Goal: Find specific page/section: Find specific page/section

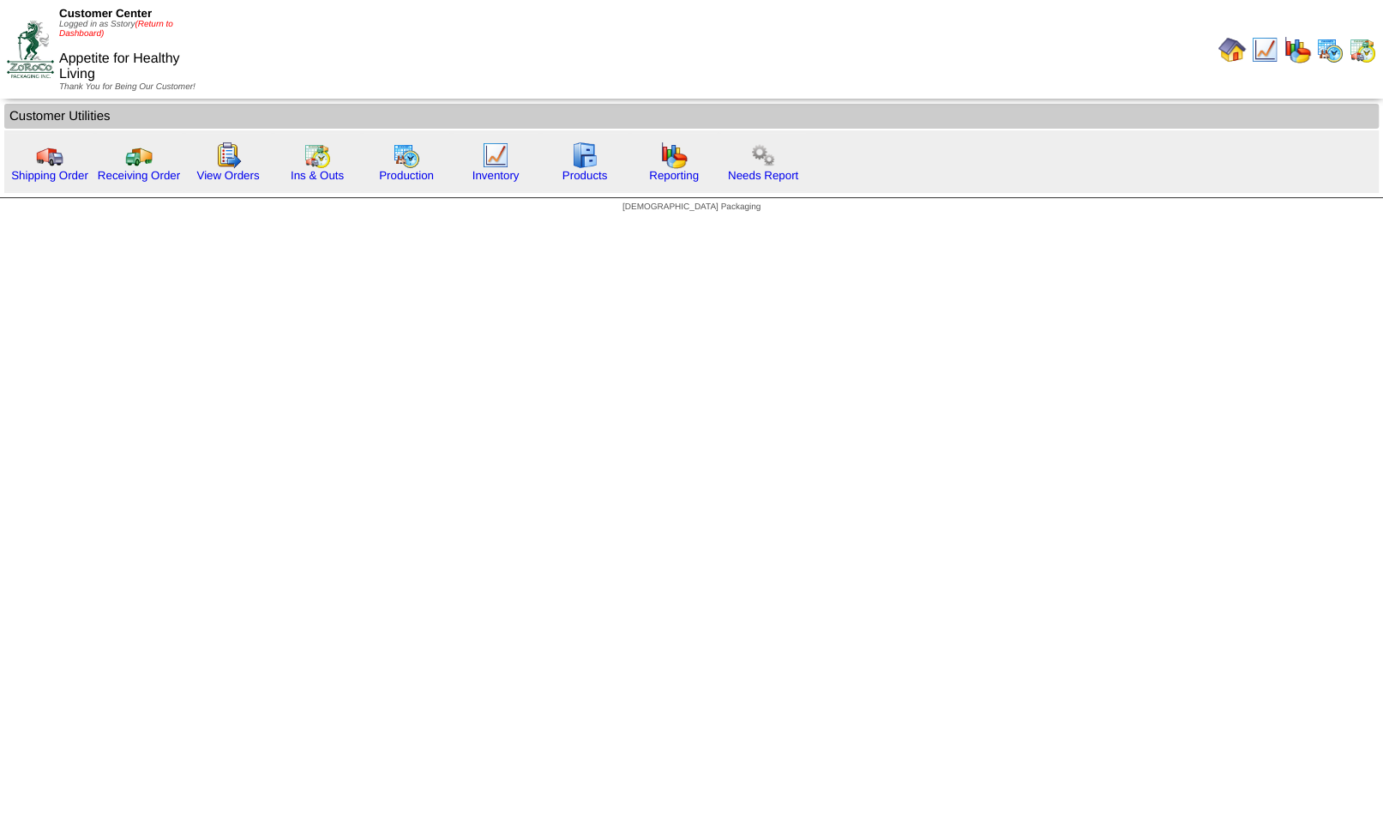
click at [155, 23] on link "(Return to Dashboard)" at bounding box center [116, 29] width 114 height 19
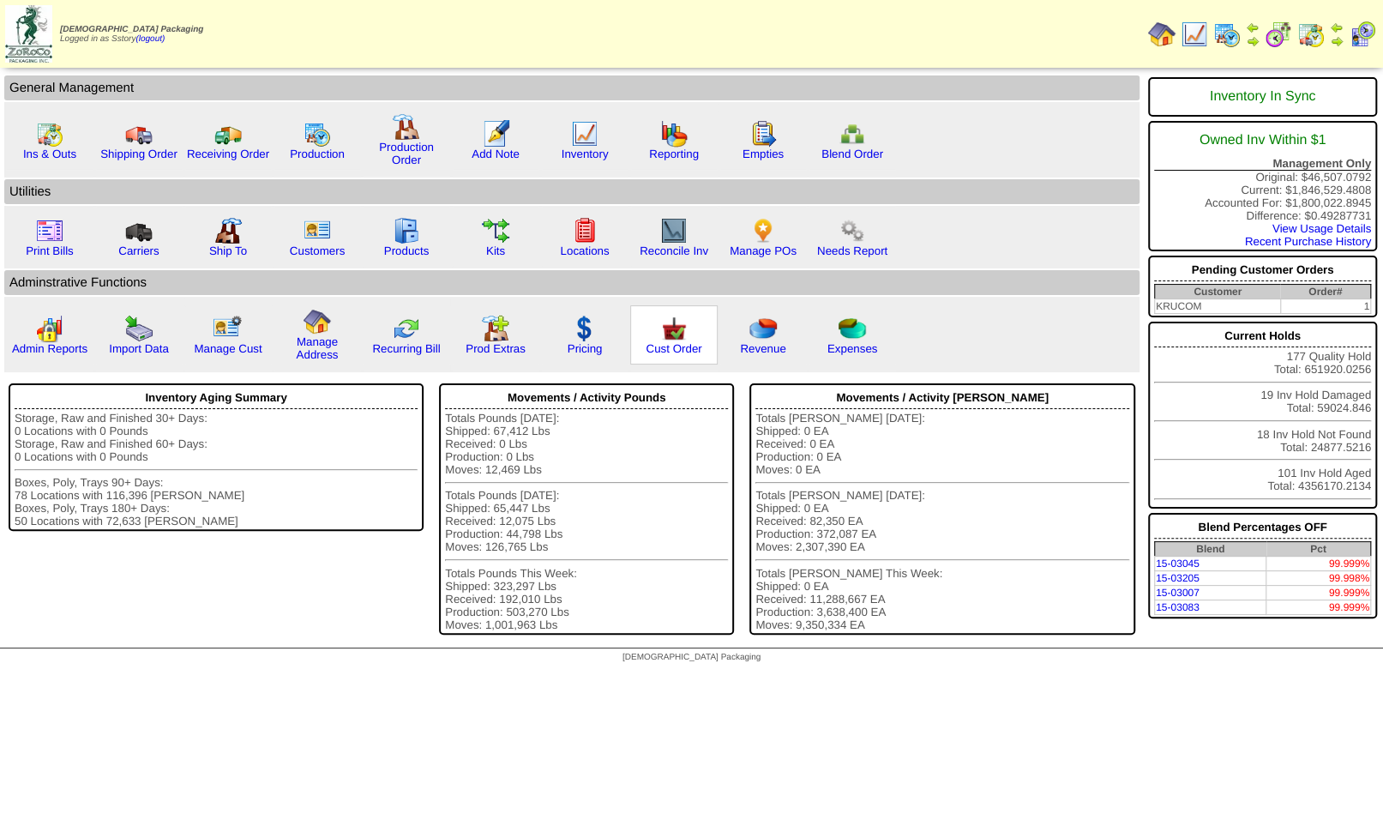
click at [665, 340] on img at bounding box center [673, 328] width 27 height 27
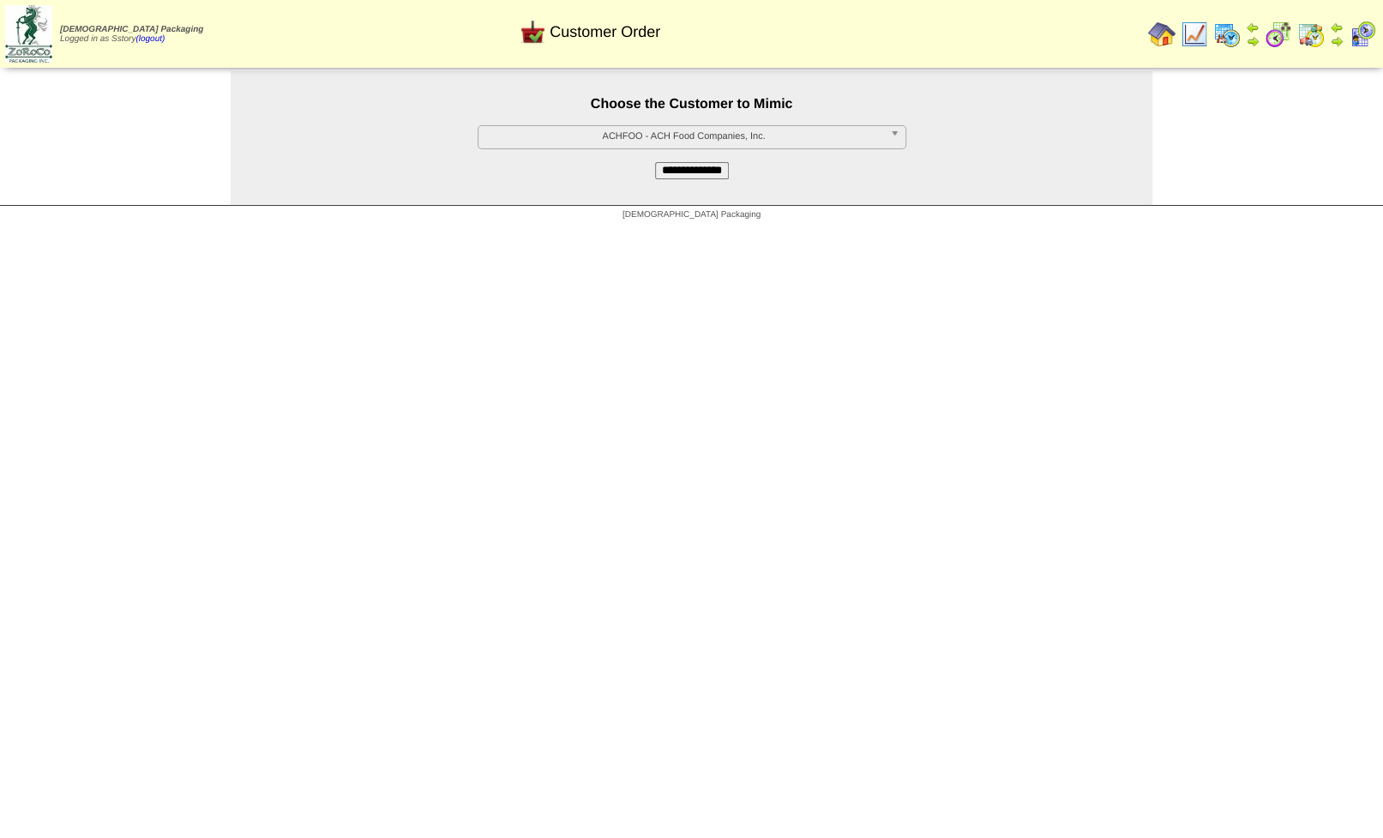
click at [650, 136] on span "ACHFOO - ACH Food Companies, Inc." at bounding box center [684, 136] width 398 height 21
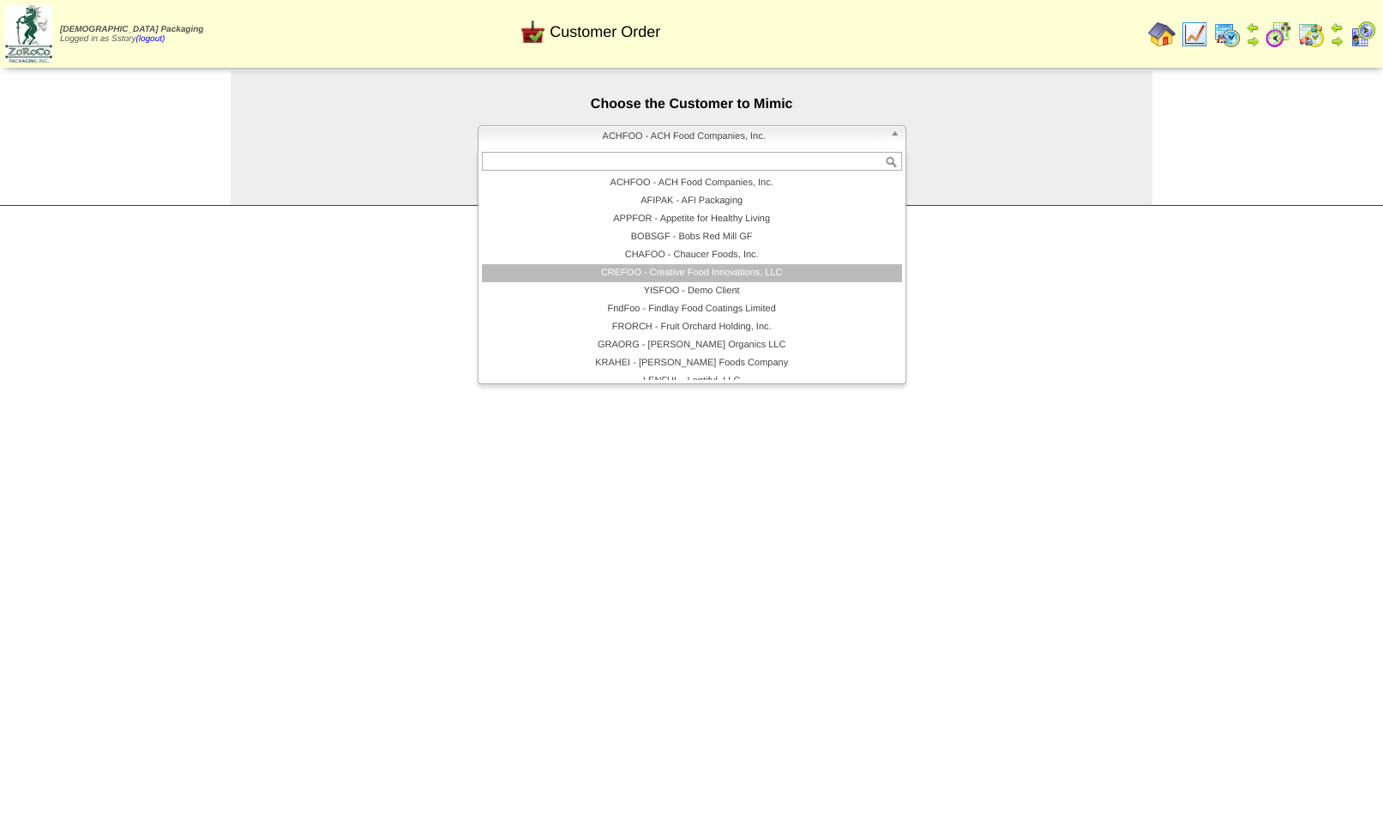
click at [663, 280] on li "CREFOO - Creative Food Innovations, LLC" at bounding box center [692, 273] width 420 height 18
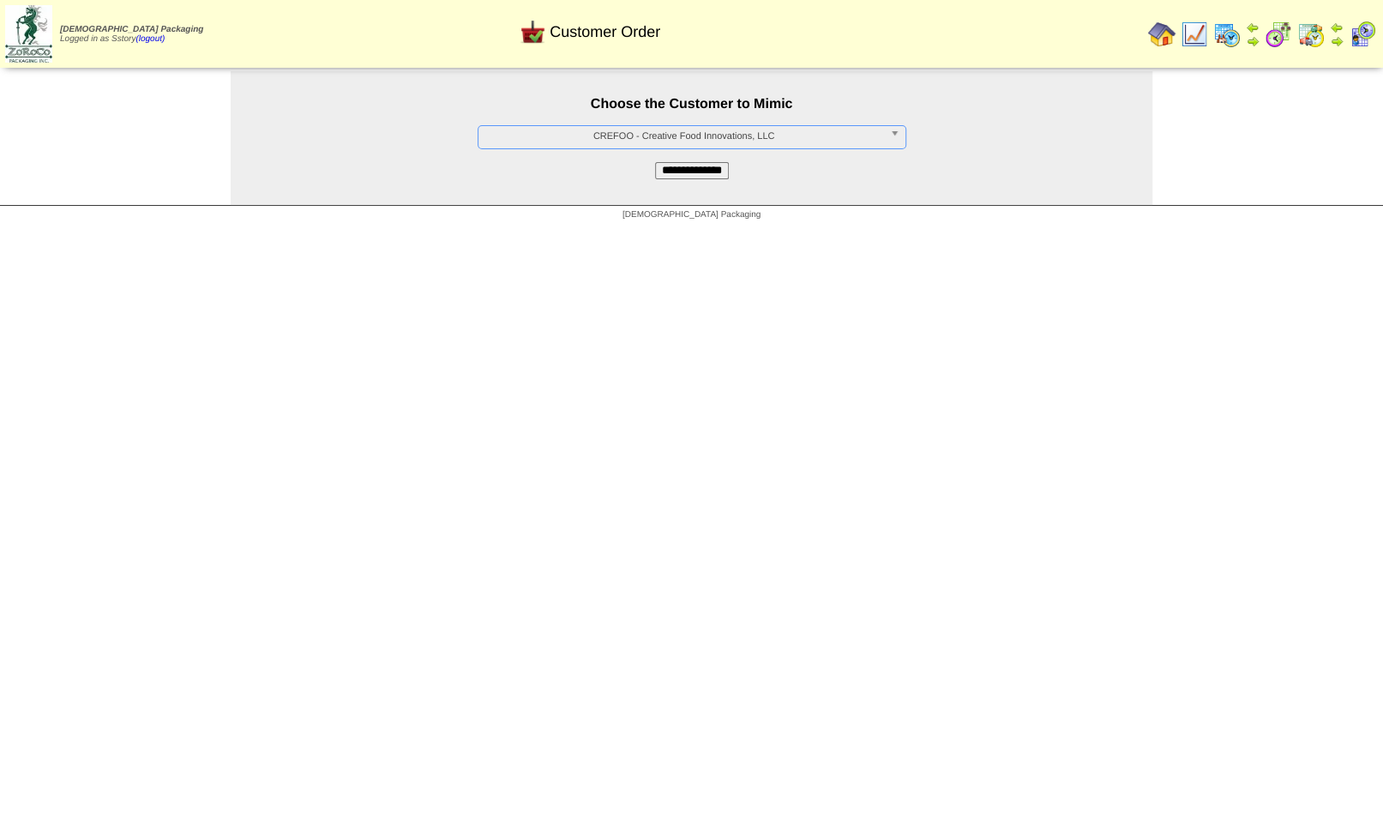
click at [673, 176] on input "**********" at bounding box center [692, 170] width 74 height 17
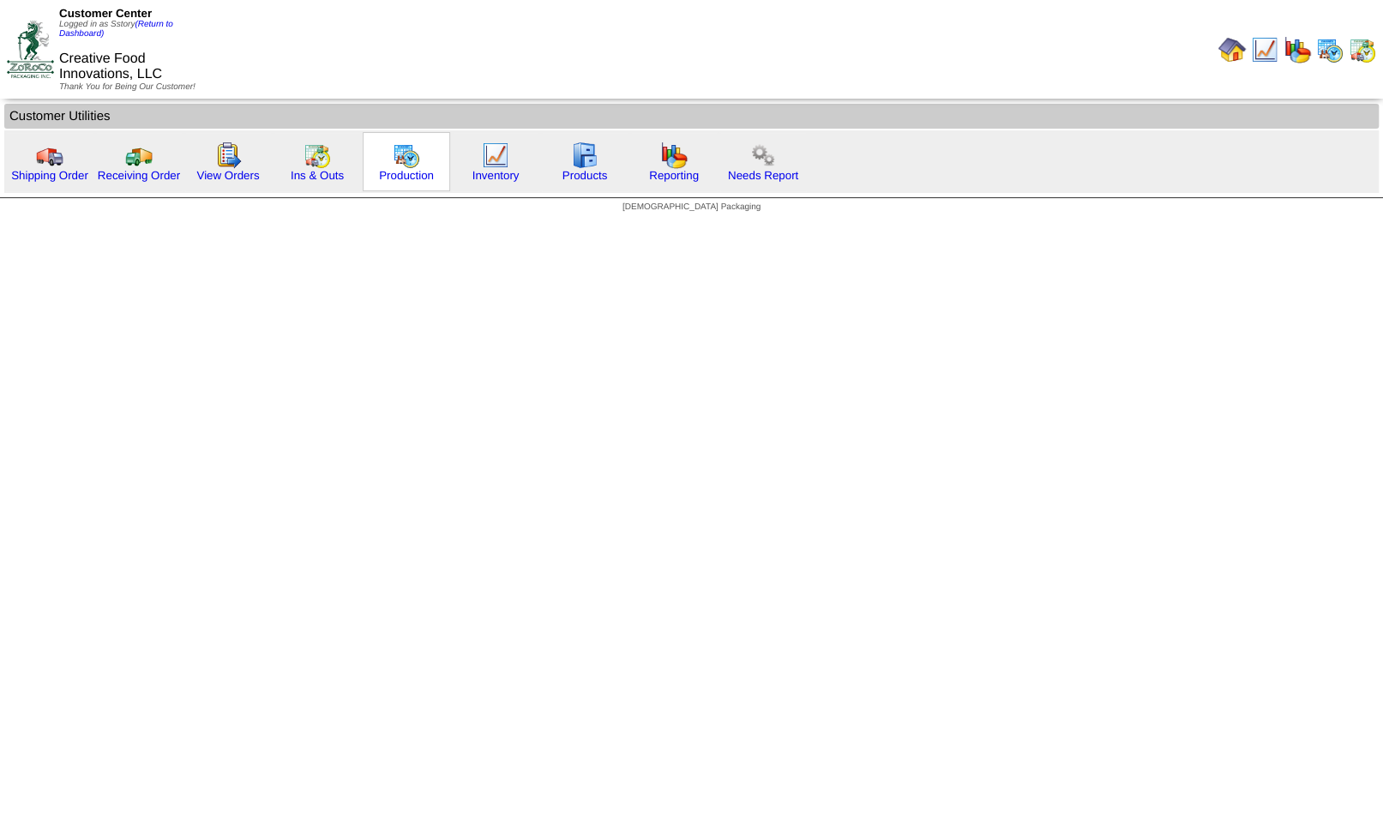
click at [407, 155] on img at bounding box center [406, 154] width 27 height 27
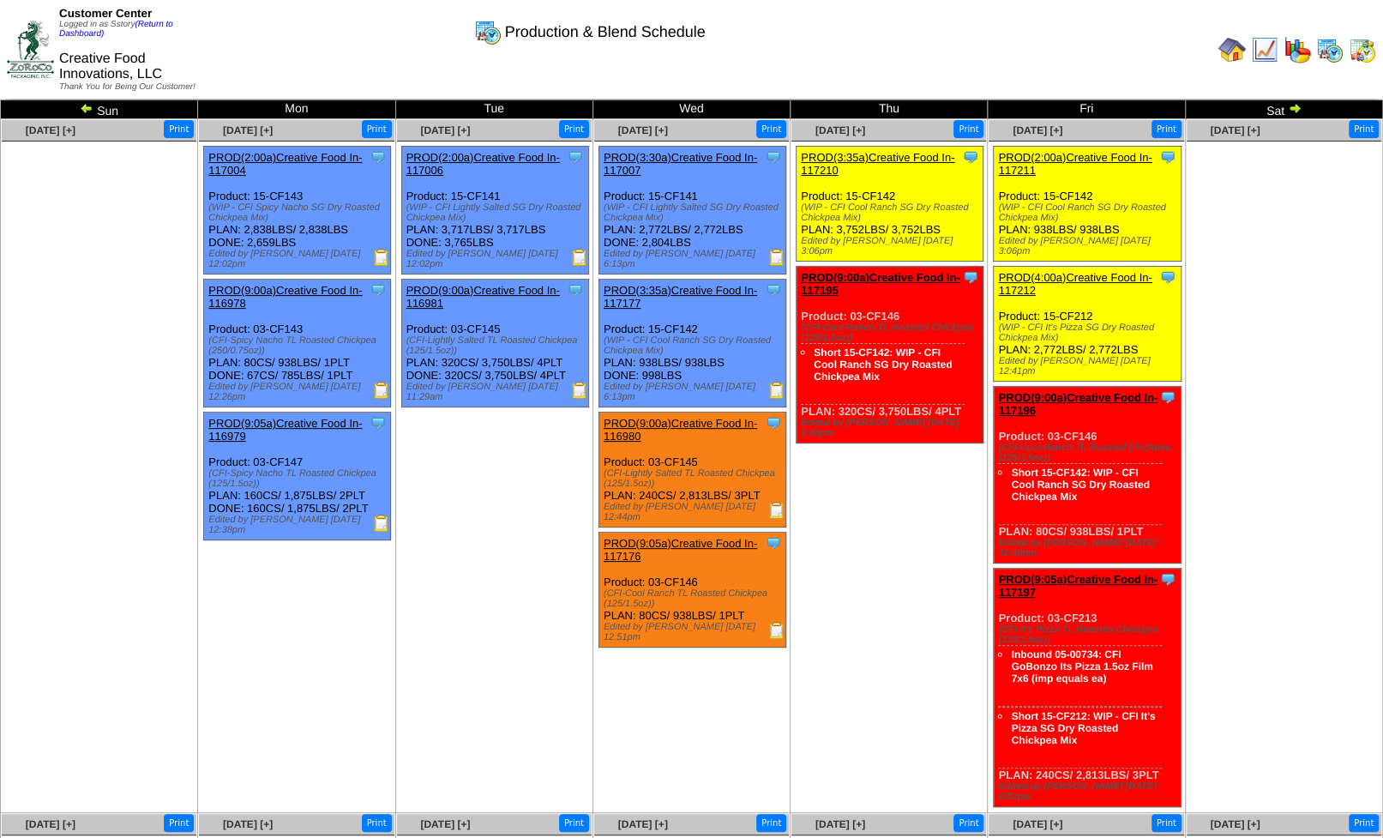
click at [1358, 54] on img at bounding box center [1362, 49] width 27 height 27
